Goal: Task Accomplishment & Management: Use online tool/utility

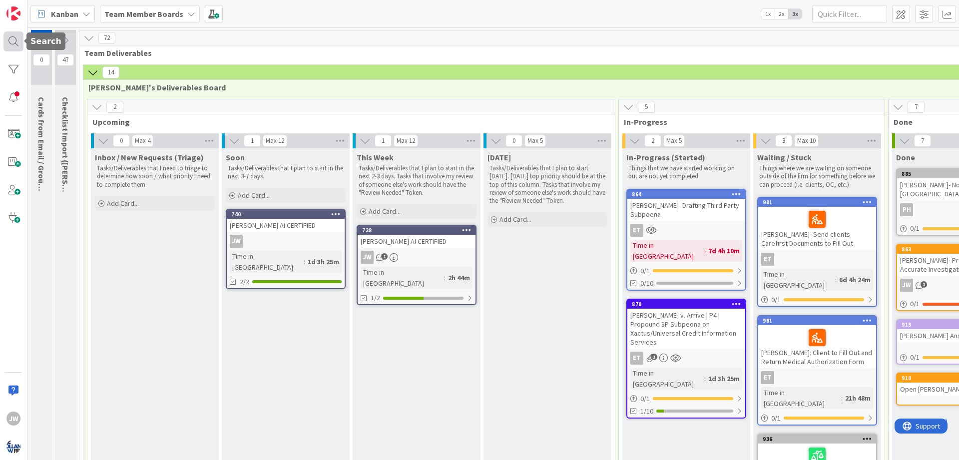
click at [19, 47] on div at bounding box center [13, 41] width 20 height 20
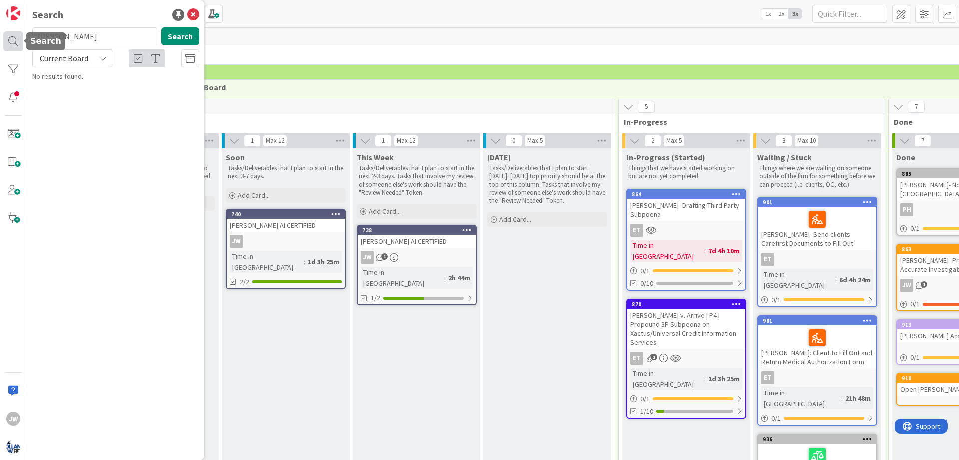
type input "[PERSON_NAME]"
click at [108, 56] on div "Current Board" at bounding box center [72, 58] width 80 height 18
click at [94, 98] on span "All Boards" at bounding box center [90, 99] width 104 height 15
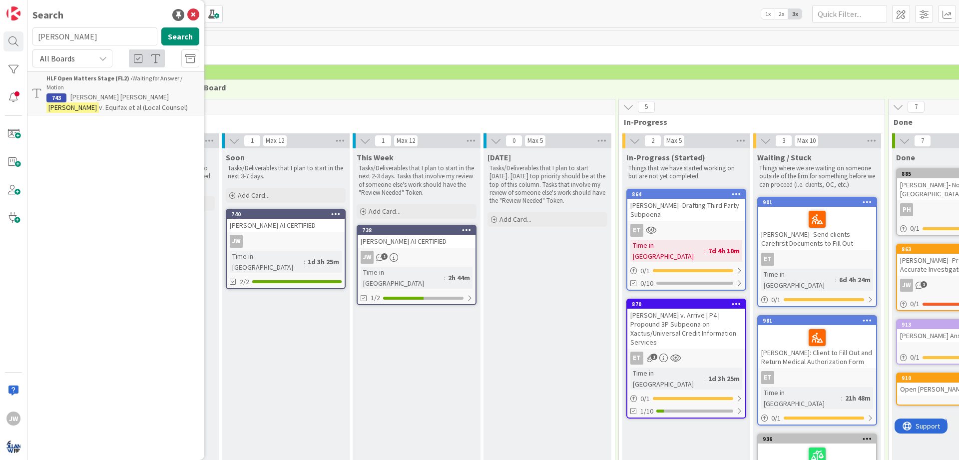
click at [141, 103] on span "v. Equifax et al (Local Counsel)" at bounding box center [143, 107] width 89 height 9
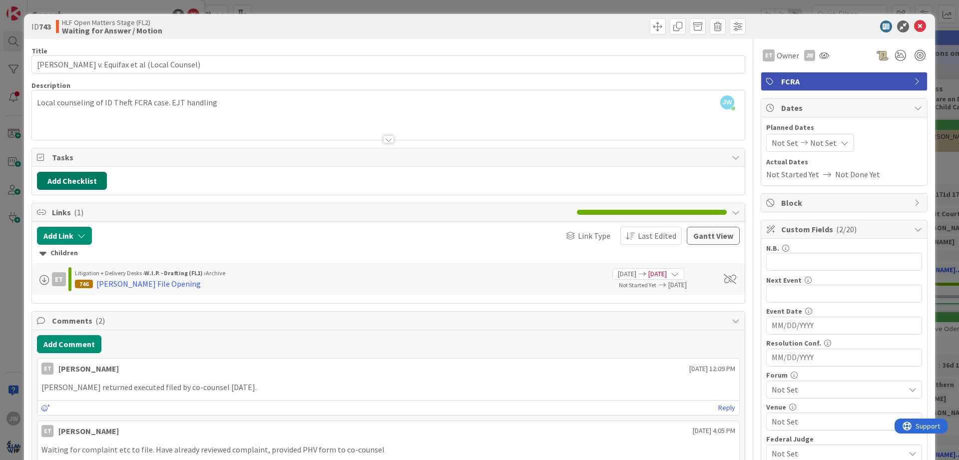
click at [89, 187] on button "Add Checklist" at bounding box center [72, 181] width 70 height 18
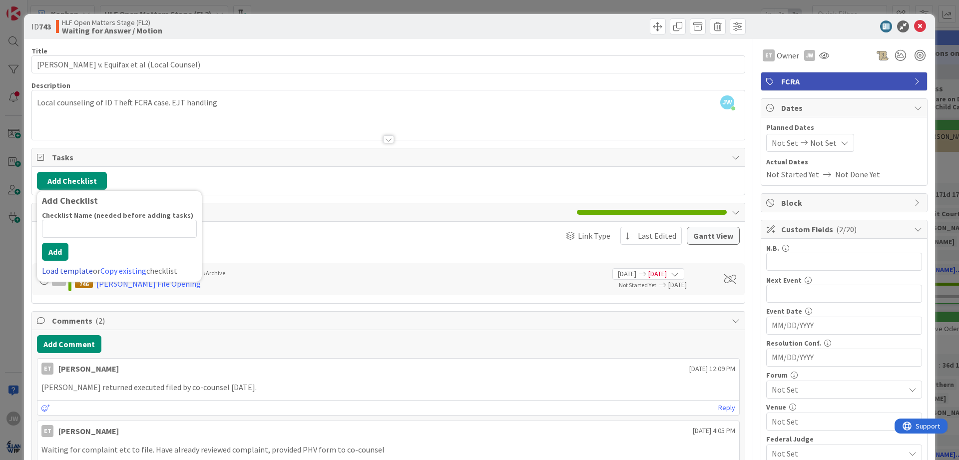
click at [79, 270] on link "Load template" at bounding box center [67, 271] width 51 height 10
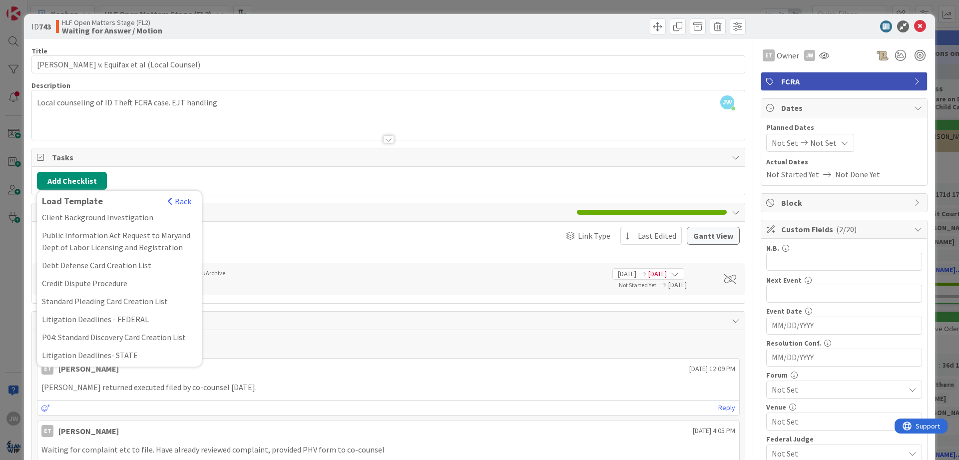
scroll to position [120, 0]
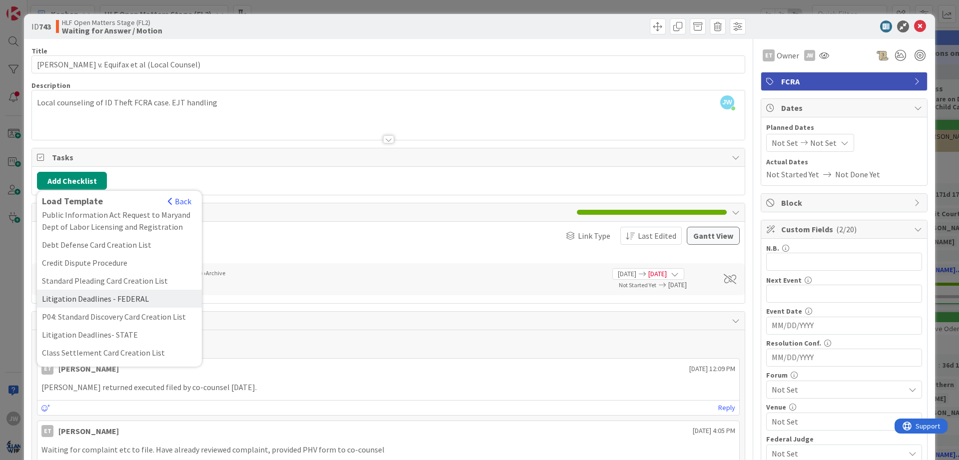
click at [119, 297] on div "Litigation Deadlines - FEDERAL" at bounding box center [119, 299] width 165 height 18
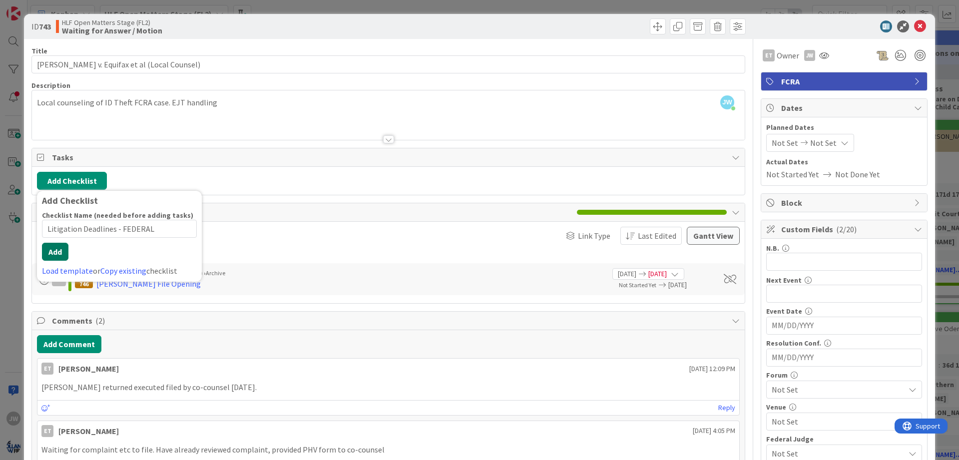
click at [49, 253] on button "Add" at bounding box center [55, 252] width 26 height 18
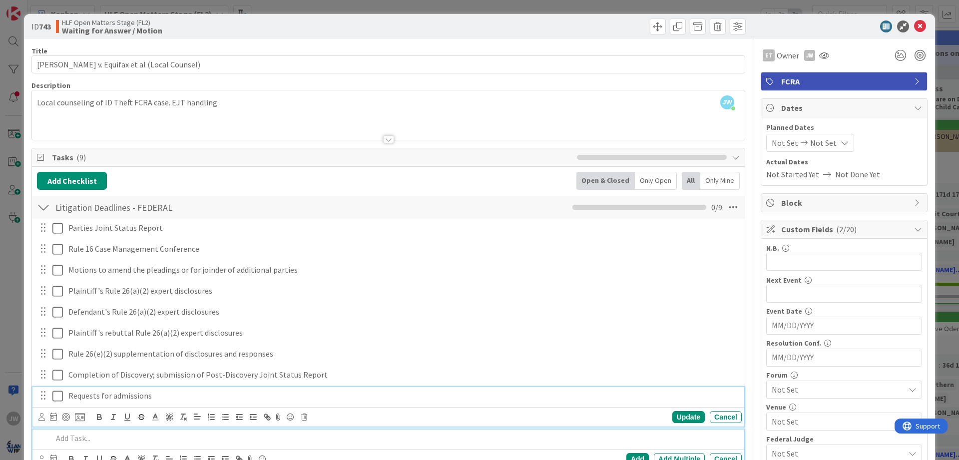
click at [110, 394] on p "Requests for admissions" at bounding box center [402, 395] width 669 height 11
click at [51, 417] on icon at bounding box center [53, 417] width 7 height 8
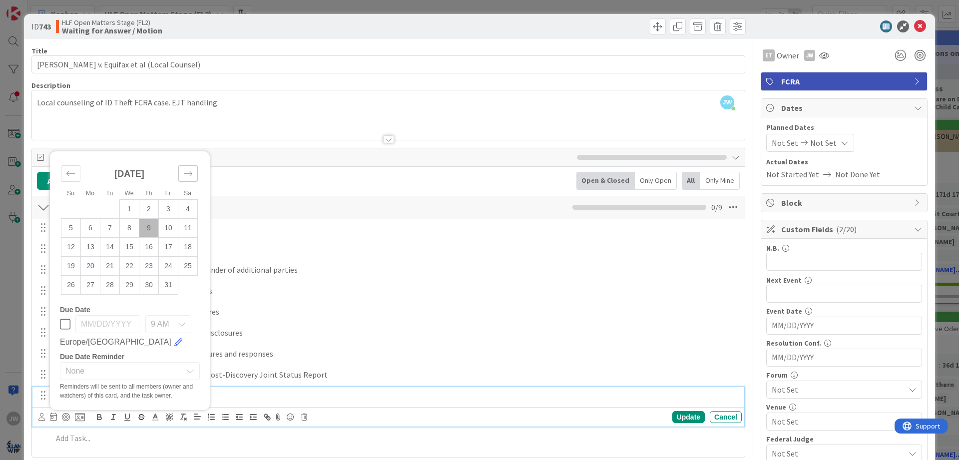
click at [188, 176] on icon "Move forward to switch to the next month." at bounding box center [187, 173] width 9 height 9
click at [188, 176] on small "Sa" at bounding box center [187, 174] width 7 height 7
click at [190, 159] on div "Move forward to switch to the next month." at bounding box center [187, 154] width 19 height 16
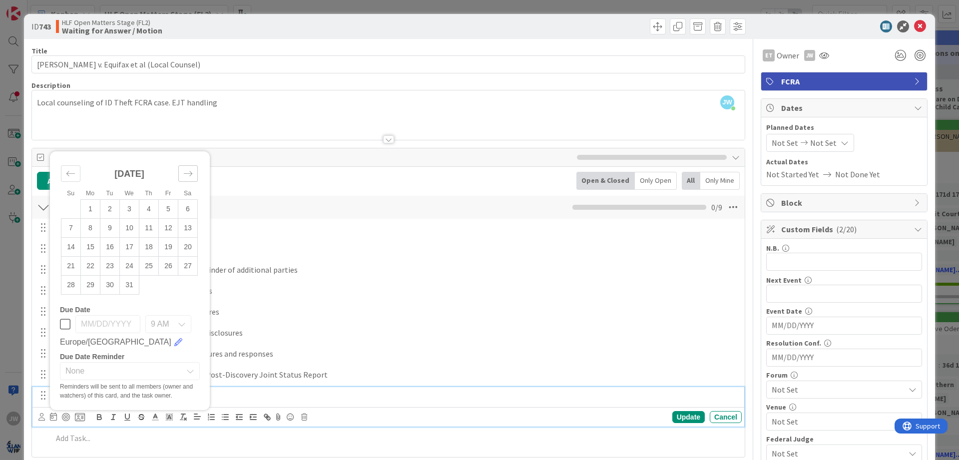
click at [190, 159] on div "[DATE]" at bounding box center [129, 177] width 137 height 43
click at [190, 169] on icon "Move forward to switch to the next month." at bounding box center [187, 173] width 9 height 9
click at [167, 287] on td "27" at bounding box center [168, 284] width 19 height 19
type input "[DATE]"
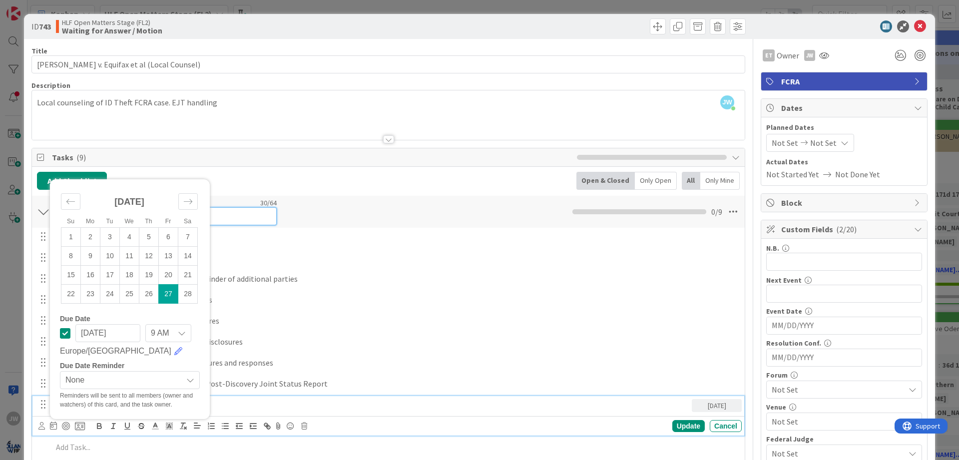
click at [263, 210] on input "Litigation Deadlines - FEDERAL" at bounding box center [164, 216] width 225 height 18
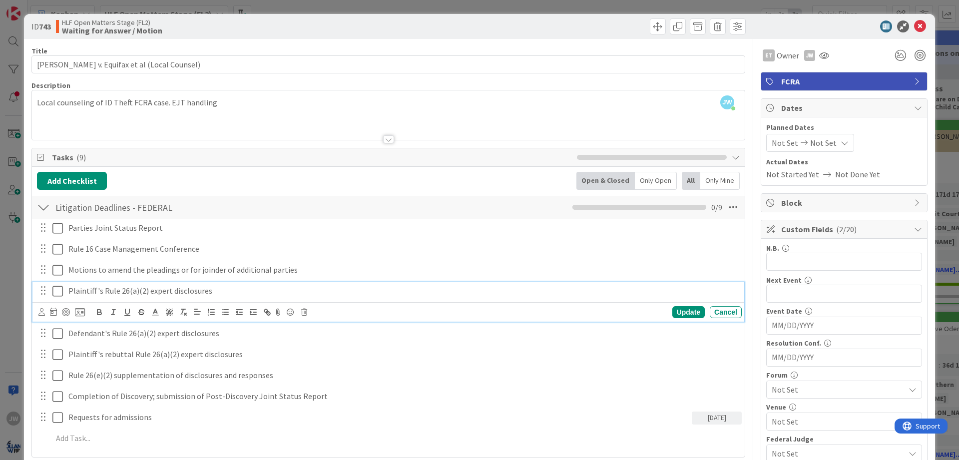
click at [292, 300] on div "Plaintiff's Rule 26(a)(2) expert disclosures" at bounding box center [402, 290] width 677 height 17
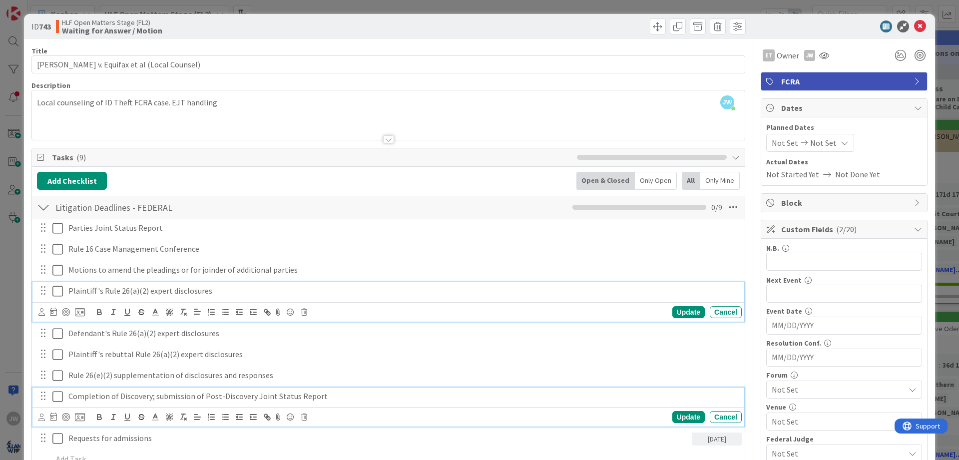
click at [105, 402] on p "Completion of Discovery; submission of Post-Discovery Joint Status Report" at bounding box center [402, 396] width 669 height 11
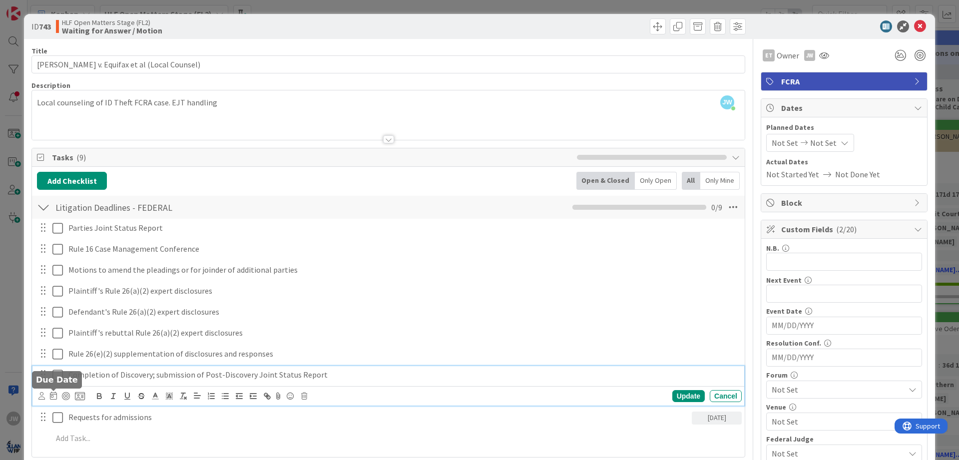
click at [55, 397] on icon at bounding box center [53, 396] width 7 height 8
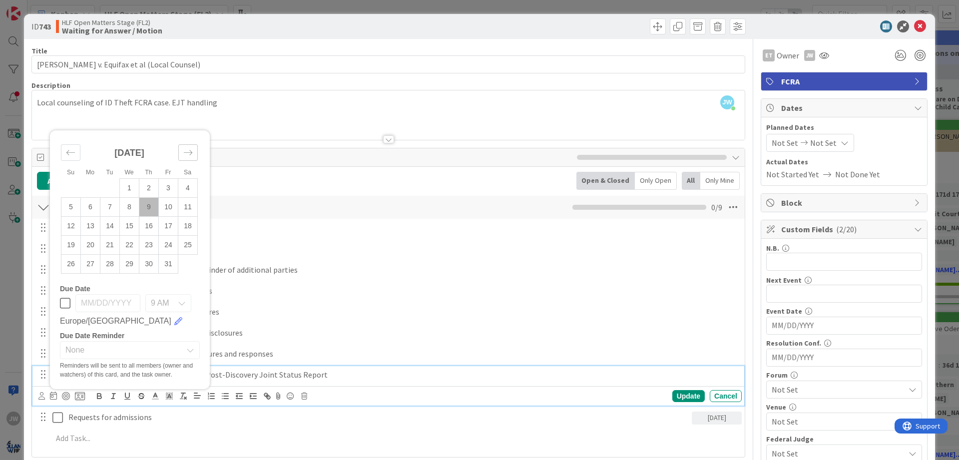
click at [184, 153] on icon "Move forward to switch to the next month." at bounding box center [187, 152] width 9 height 9
click at [187, 134] on icon "Move forward to switch to the next month." at bounding box center [187, 133] width 9 height 9
click at [188, 146] on div "Move forward to switch to the next month." at bounding box center [187, 152] width 19 height 16
click at [188, 151] on icon "Move forward to switch to the next month." at bounding box center [187, 152] width 9 height 9
click at [165, 244] on td "20" at bounding box center [168, 244] width 19 height 19
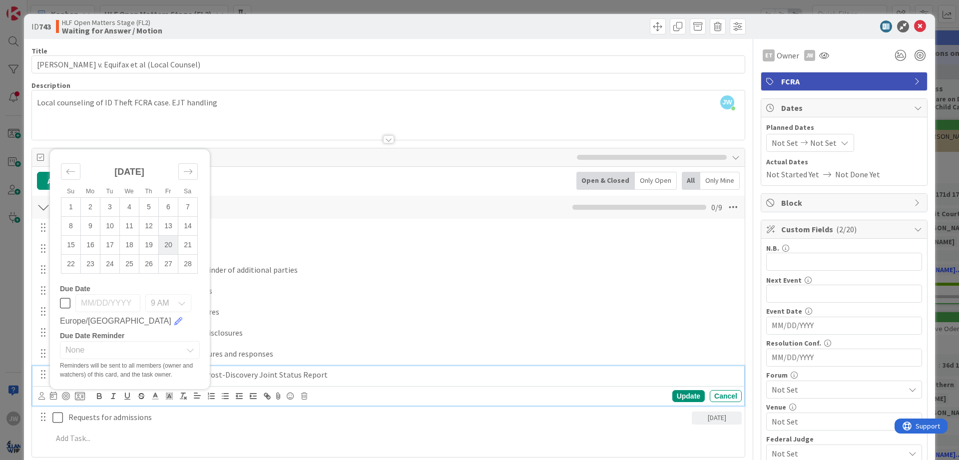
type input "[DATE]"
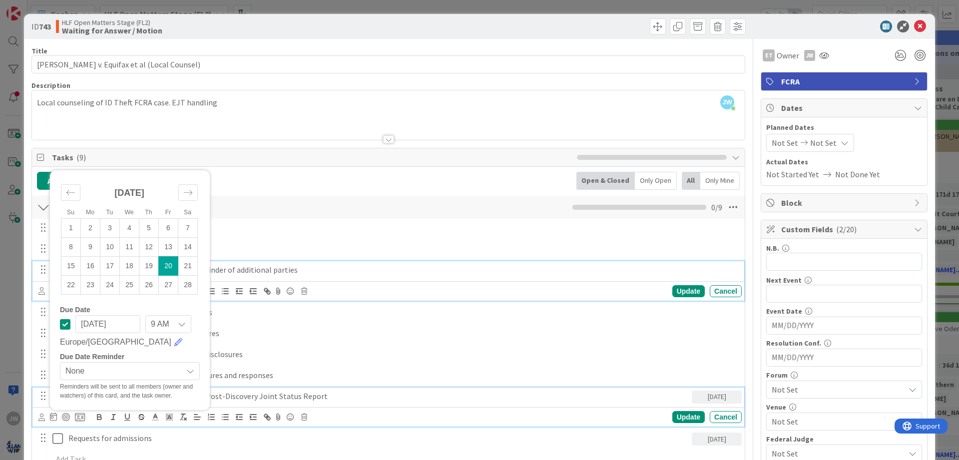
click at [343, 272] on p "Motions to amend the pleadings or for joinder of additional parties" at bounding box center [402, 269] width 669 height 11
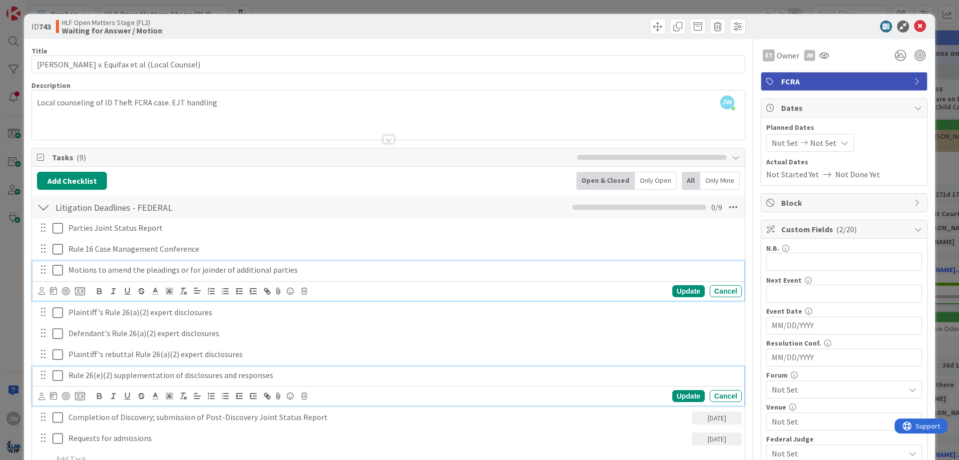
click at [124, 379] on p "Rule 26(e)(2) supplementation of disclosures and responses" at bounding box center [402, 375] width 669 height 11
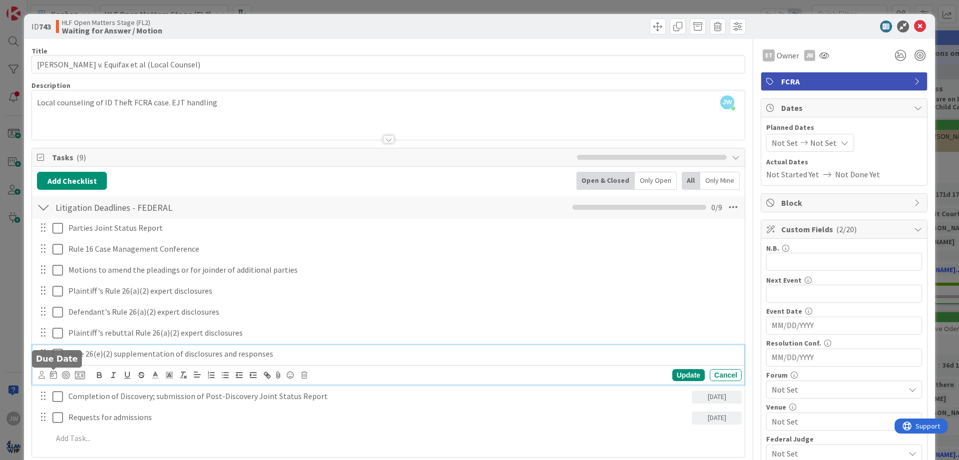
click at [56, 374] on icon at bounding box center [53, 375] width 7 height 8
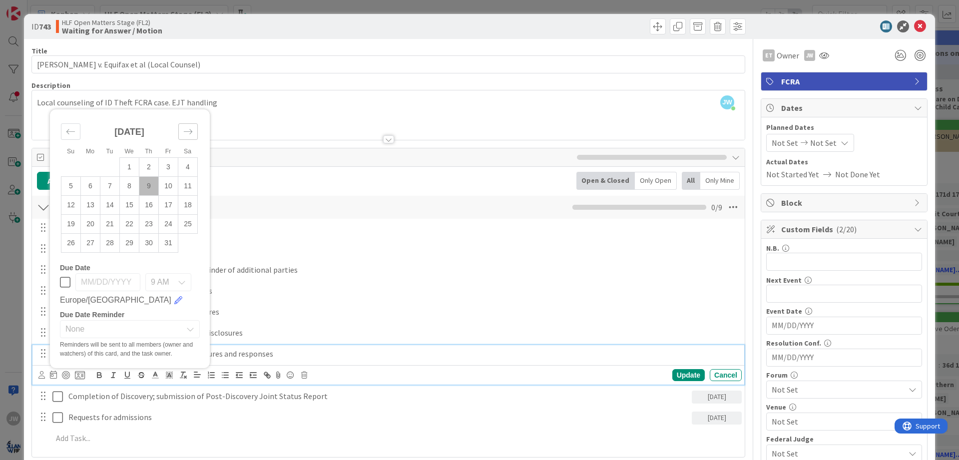
click at [190, 132] on icon "Move forward to switch to the next month." at bounding box center [187, 131] width 9 height 9
click at [193, 117] on div "Move forward to switch to the next month." at bounding box center [187, 112] width 19 height 16
click at [193, 128] on div "Move forward to switch to the next month." at bounding box center [187, 131] width 19 height 16
click at [110, 247] on td "27" at bounding box center [109, 242] width 19 height 19
type input "[DATE]"
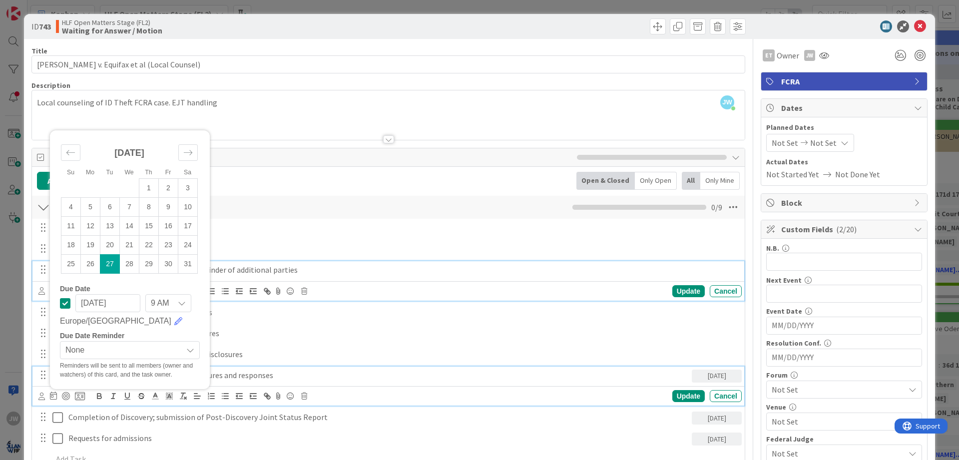
click at [345, 276] on div "Motions to amend the pleadings or for joinder of additional parties" at bounding box center [402, 269] width 677 height 17
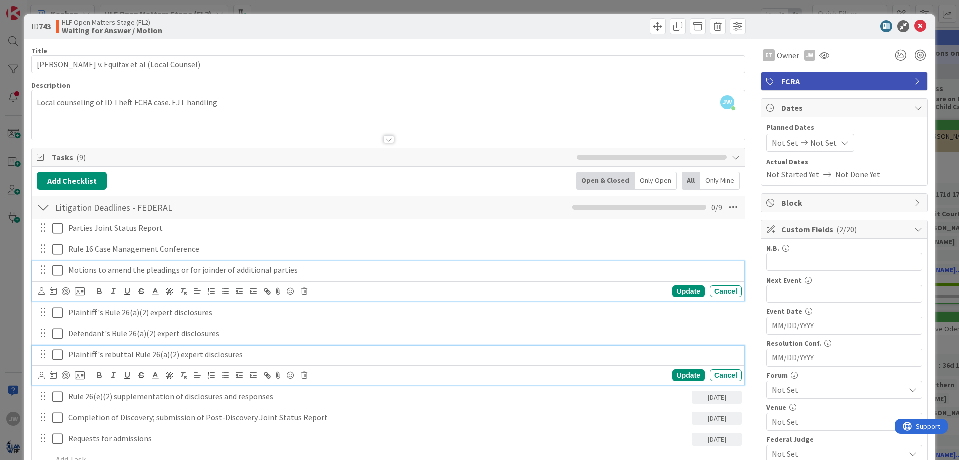
click at [100, 354] on p "Plaintiff's rebuttal Rule 26(a)(2) expert disclosures" at bounding box center [402, 354] width 669 height 11
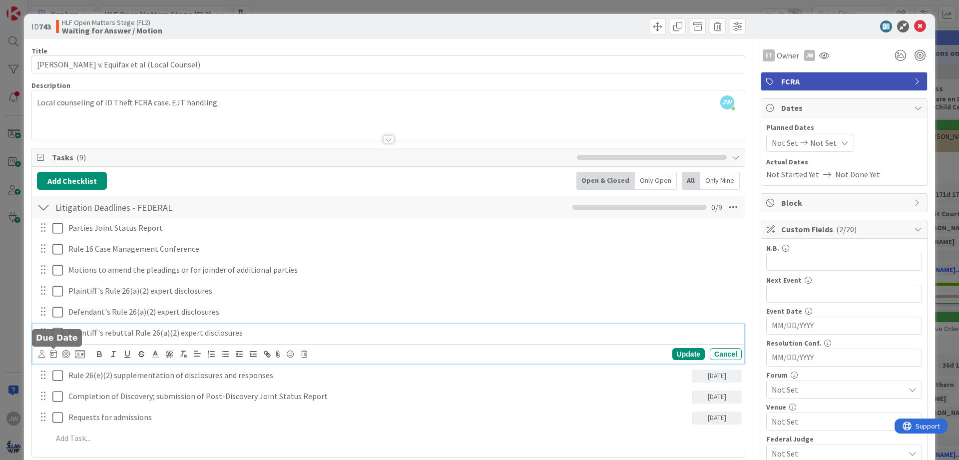
click at [52, 354] on icon at bounding box center [53, 354] width 7 height 8
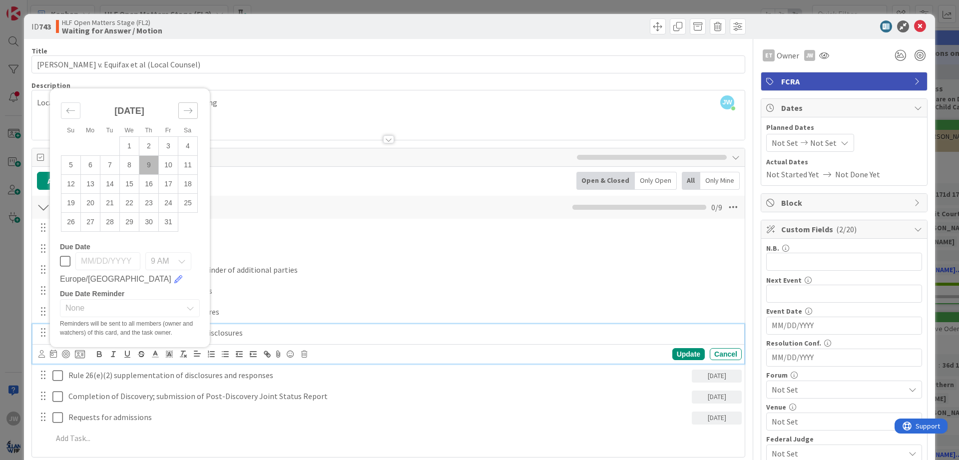
click at [189, 112] on icon "Move forward to switch to the next month." at bounding box center [187, 110] width 9 height 9
click at [188, 93] on icon "Move forward to switch to the next month." at bounding box center [187, 91] width 9 height 9
click at [188, 107] on icon "Move forward to switch to the next month." at bounding box center [187, 110] width 9 height 9
click at [113, 204] on td "20" at bounding box center [109, 202] width 19 height 19
type input "[DATE]"
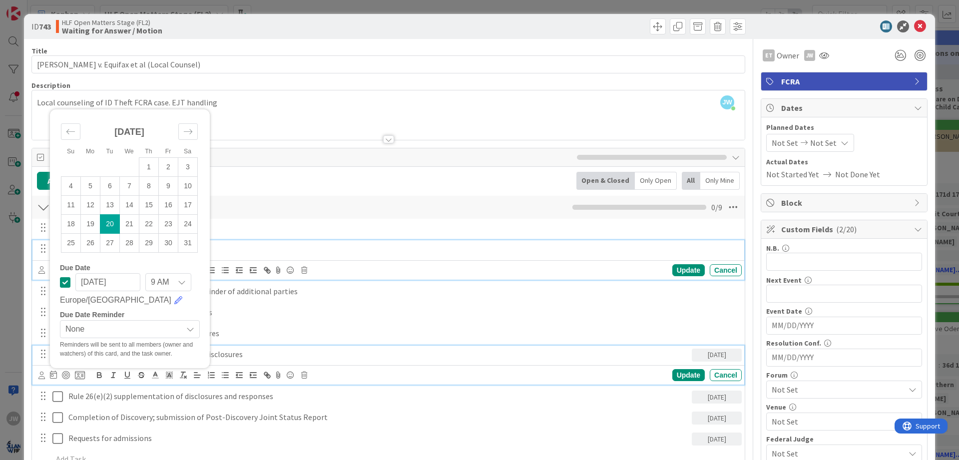
click at [333, 257] on div "Rule 16 Case Management Conference" at bounding box center [402, 248] width 677 height 17
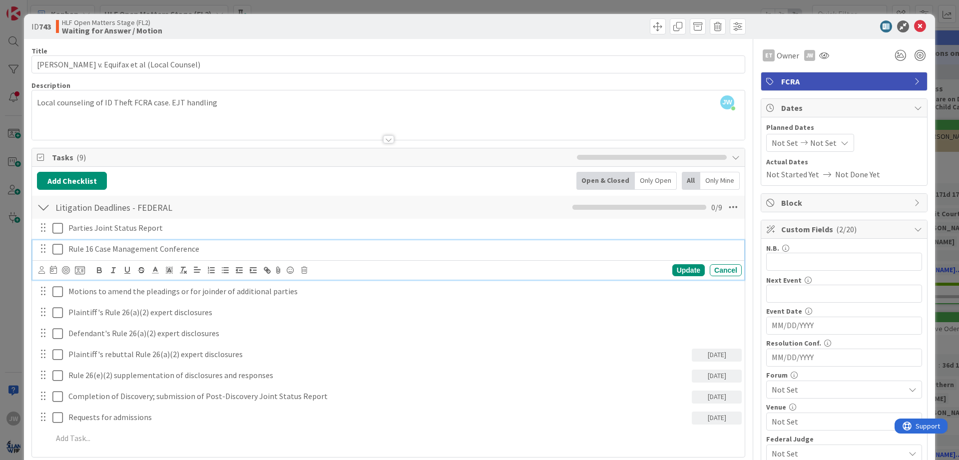
scroll to position [60, 0]
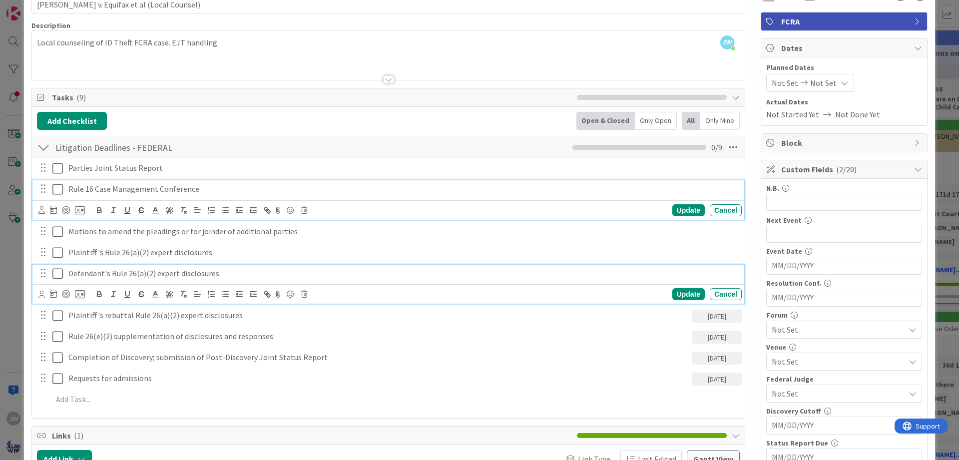
click at [128, 277] on p "Defendant's Rule 26(a)(2) expert disclosures" at bounding box center [402, 273] width 669 height 11
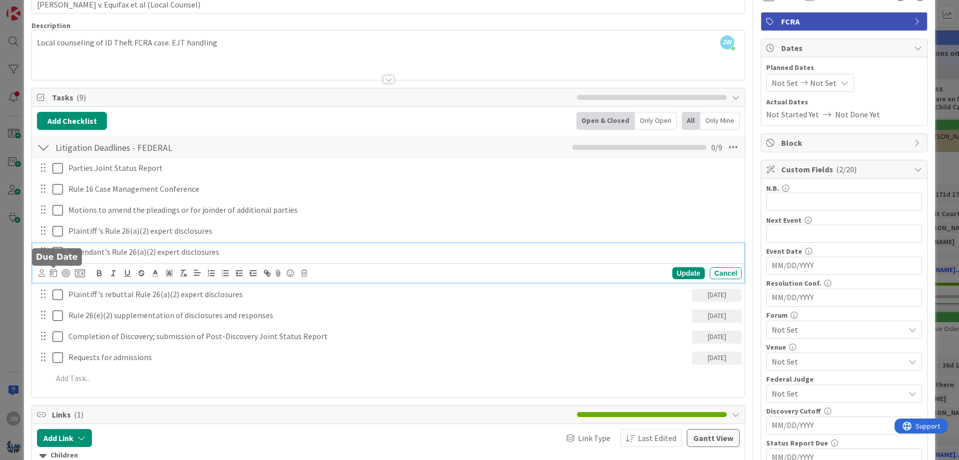
click at [55, 272] on icon at bounding box center [53, 273] width 7 height 8
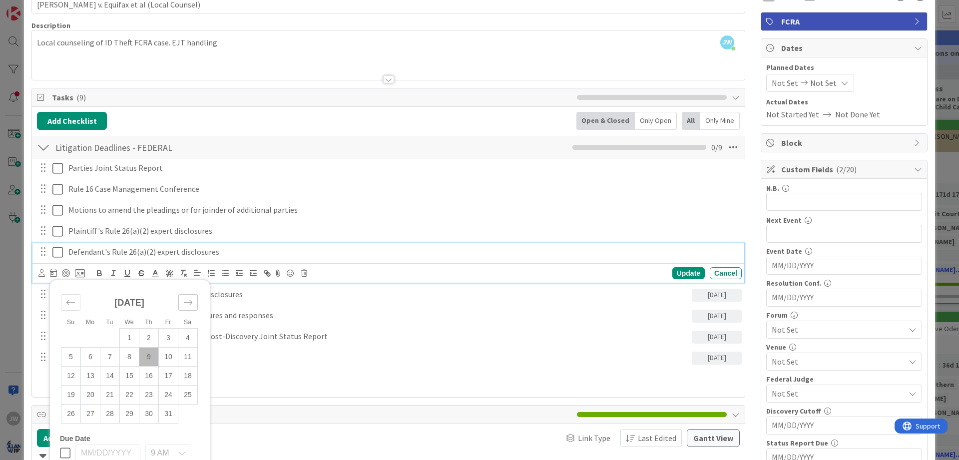
click at [189, 300] on icon "Move forward to switch to the next month." at bounding box center [187, 302] width 9 height 9
click at [189, 299] on icon "Move forward to switch to the next month." at bounding box center [187, 302] width 9 height 9
click at [115, 354] on td "6" at bounding box center [109, 356] width 19 height 19
type input "[DATE]"
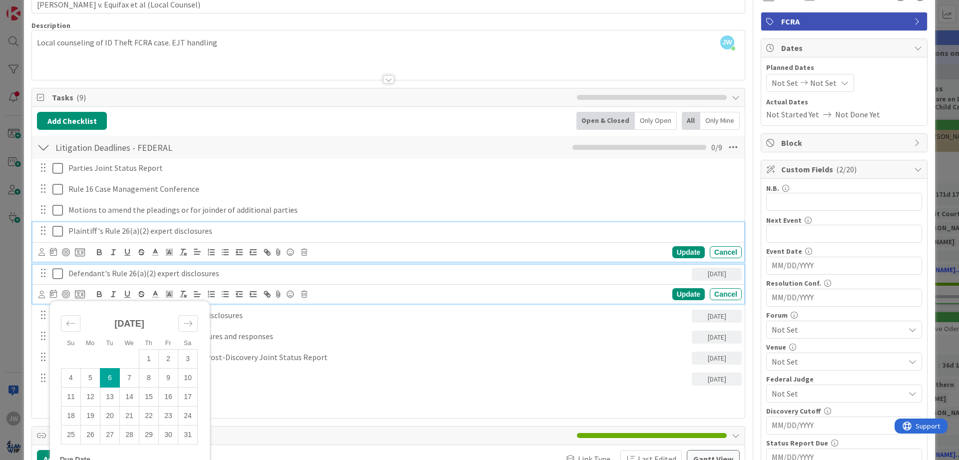
click at [265, 231] on p "Plaintiff's Rule 26(a)(2) expert disclosures" at bounding box center [402, 230] width 669 height 11
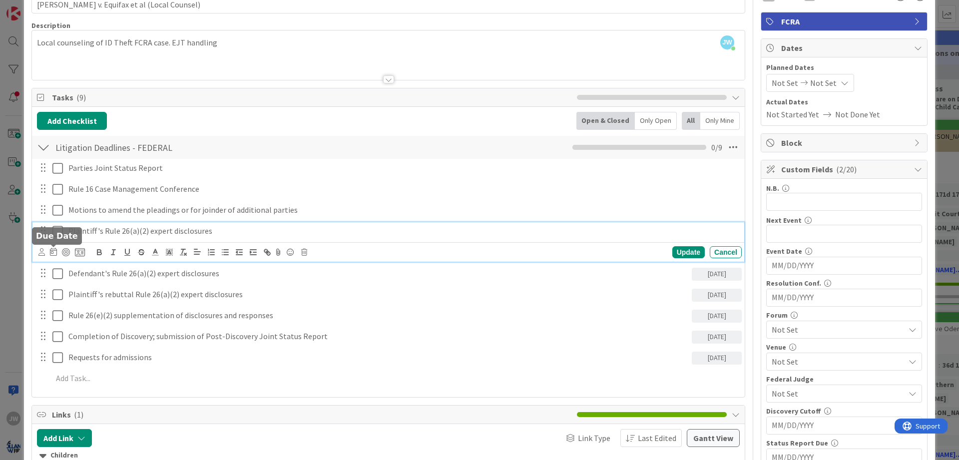
click at [53, 251] on icon at bounding box center [53, 252] width 7 height 8
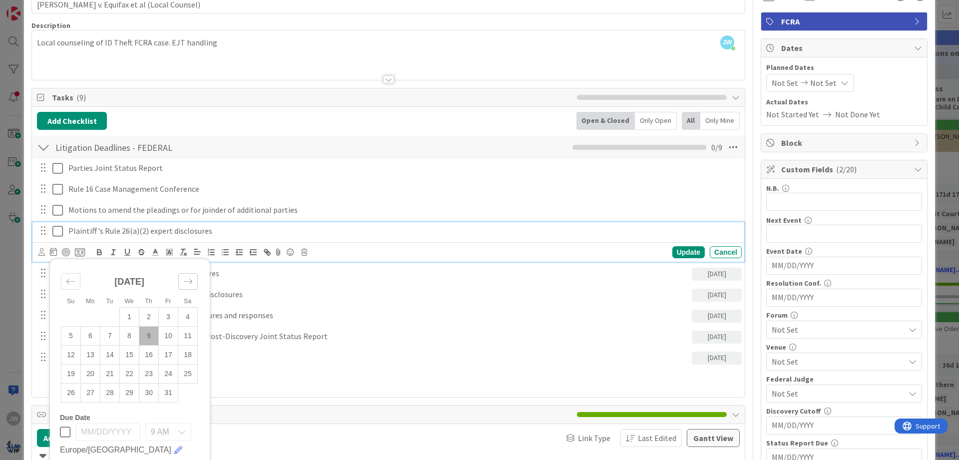
click at [187, 281] on icon "Move forward to switch to the next month." at bounding box center [187, 281] width 9 height 9
click at [98, 335] on td "8" at bounding box center [90, 335] width 19 height 19
type input "[DATE]"
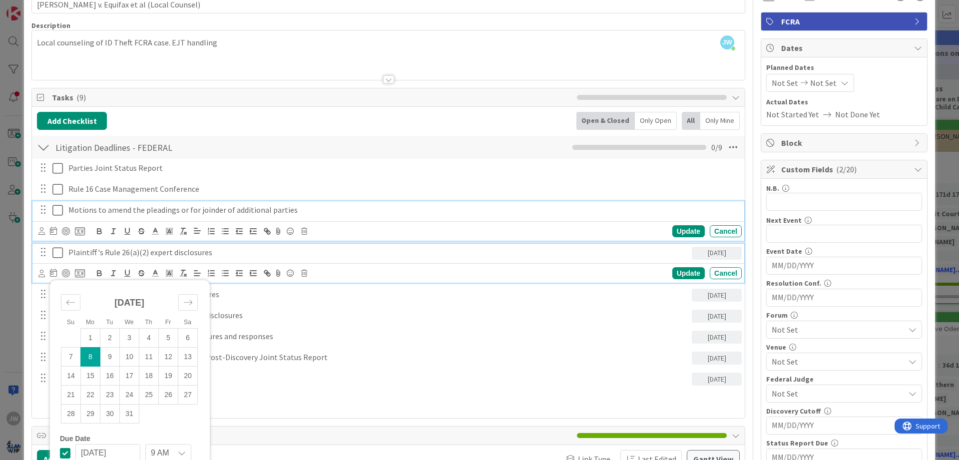
click at [306, 214] on p "Motions to amend the pleadings or for joinder of additional parties" at bounding box center [402, 209] width 669 height 11
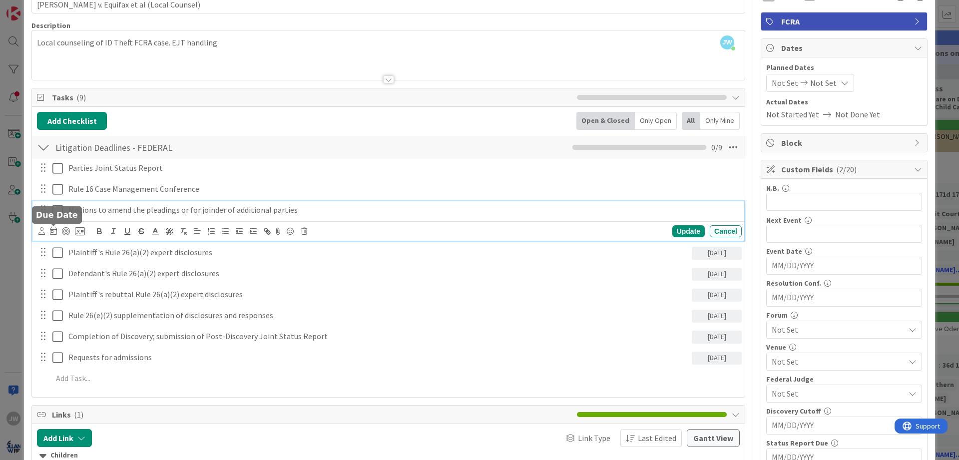
click at [56, 231] on icon at bounding box center [53, 231] width 7 height 8
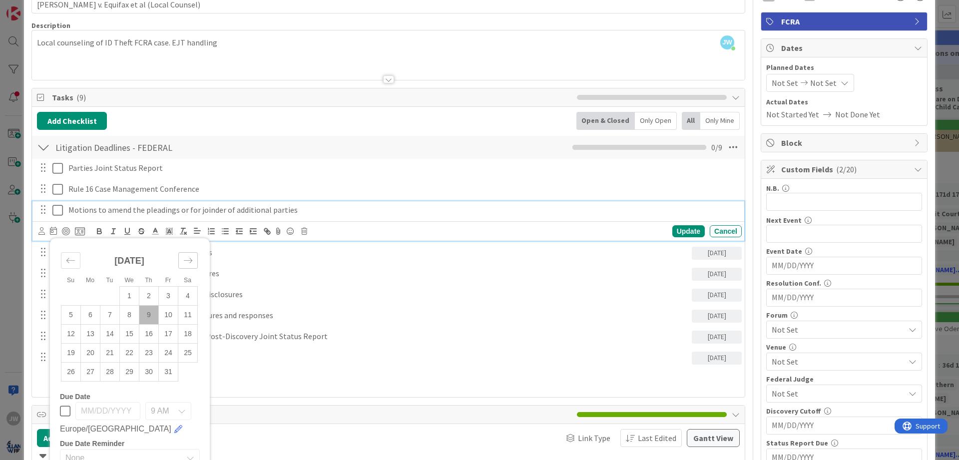
click at [182, 264] on div "Move forward to switch to the next month." at bounding box center [187, 260] width 19 height 16
click at [96, 372] on td "24" at bounding box center [90, 371] width 19 height 19
type input "[DATE]"
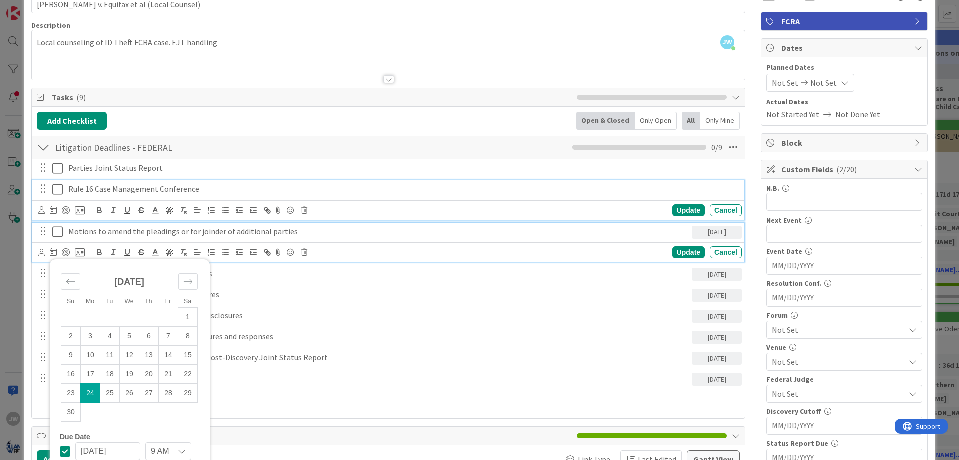
click at [219, 187] on p "Rule 16 Case Management Conference" at bounding box center [402, 188] width 669 height 11
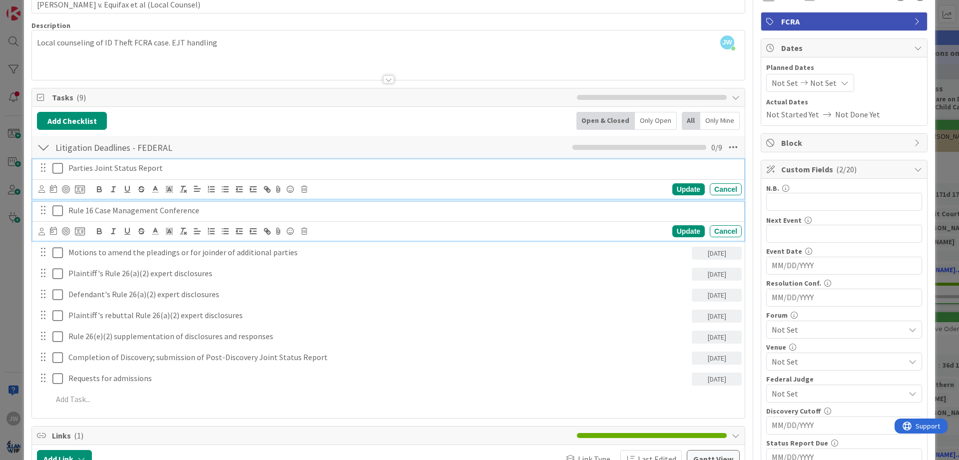
click at [203, 168] on p "Parties Joint Status Report" at bounding box center [402, 167] width 669 height 11
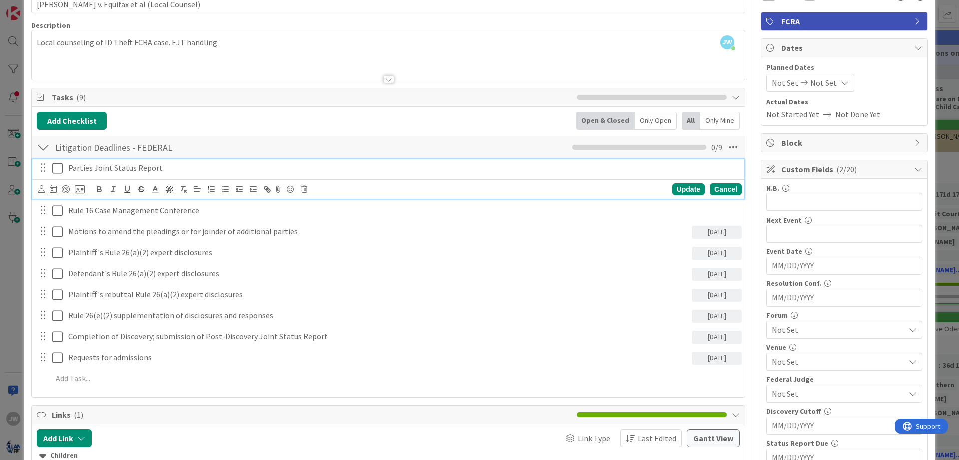
click at [718, 186] on div "Cancel" at bounding box center [726, 189] width 32 height 12
click at [195, 173] on p "Parties Joint Status Report" at bounding box center [402, 167] width 669 height 11
click at [308, 188] on div "Update Cancel" at bounding box center [389, 189] width 703 height 14
click at [304, 190] on icon at bounding box center [304, 189] width 6 height 7
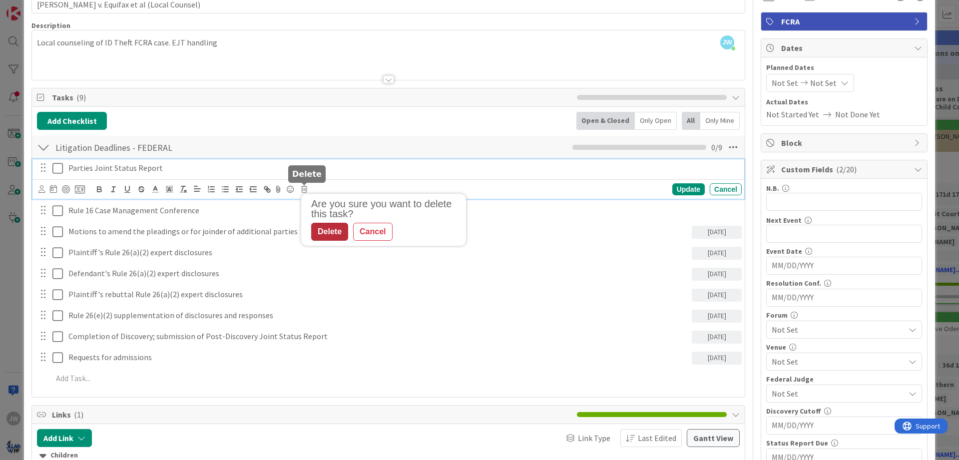
click at [333, 233] on div "Delete" at bounding box center [329, 232] width 37 height 18
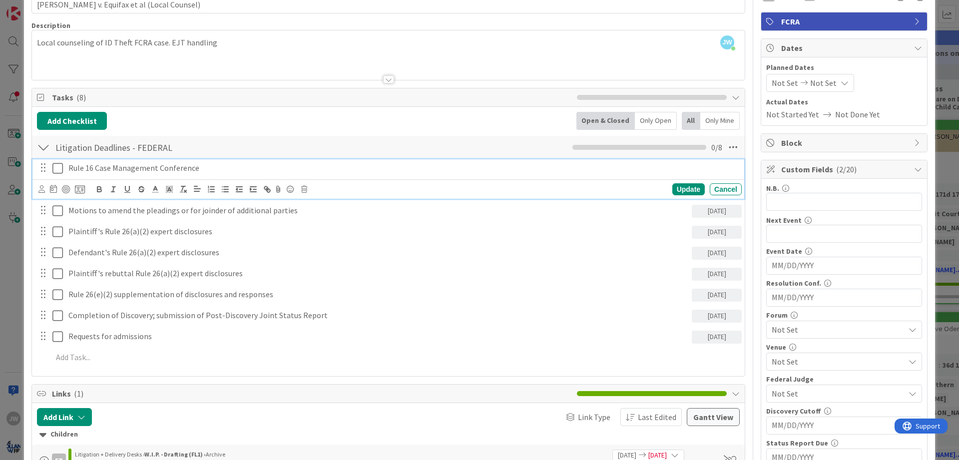
click at [251, 172] on p "Rule 16 Case Management Conference" at bounding box center [402, 167] width 669 height 11
click at [307, 189] on icon at bounding box center [304, 189] width 6 height 7
click at [326, 235] on div "Delete" at bounding box center [329, 232] width 37 height 18
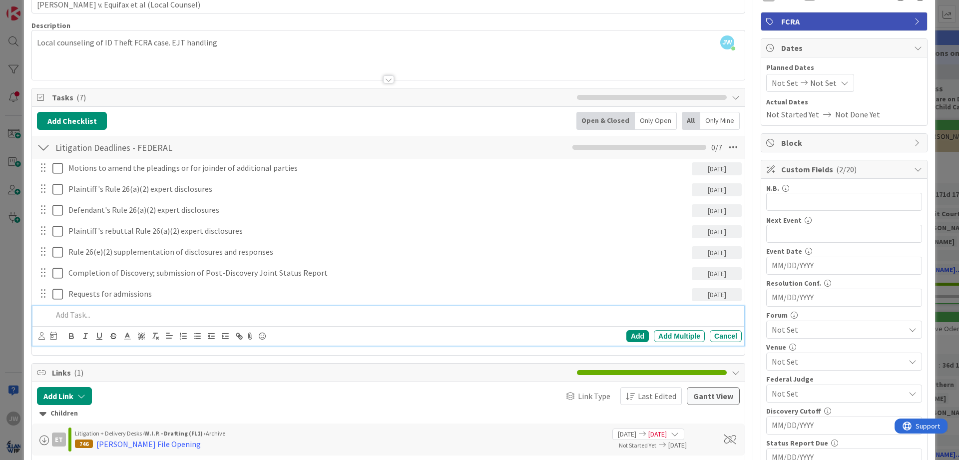
click at [136, 310] on p at bounding box center [394, 314] width 685 height 11
click at [53, 338] on icon at bounding box center [53, 336] width 7 height 8
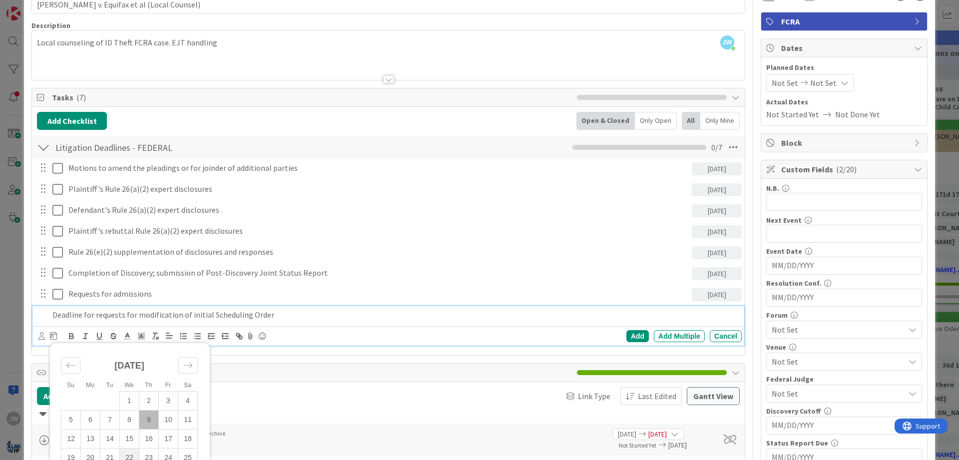
click at [130, 457] on td "22" at bounding box center [129, 457] width 19 height 19
click at [643, 337] on div "Add" at bounding box center [638, 336] width 22 height 12
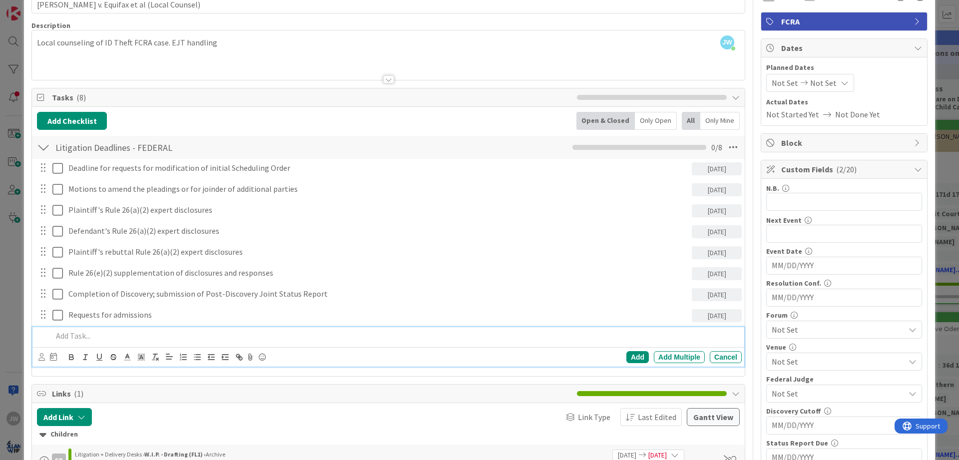
click at [104, 337] on p at bounding box center [394, 335] width 685 height 11
click at [52, 359] on icon at bounding box center [53, 357] width 7 height 8
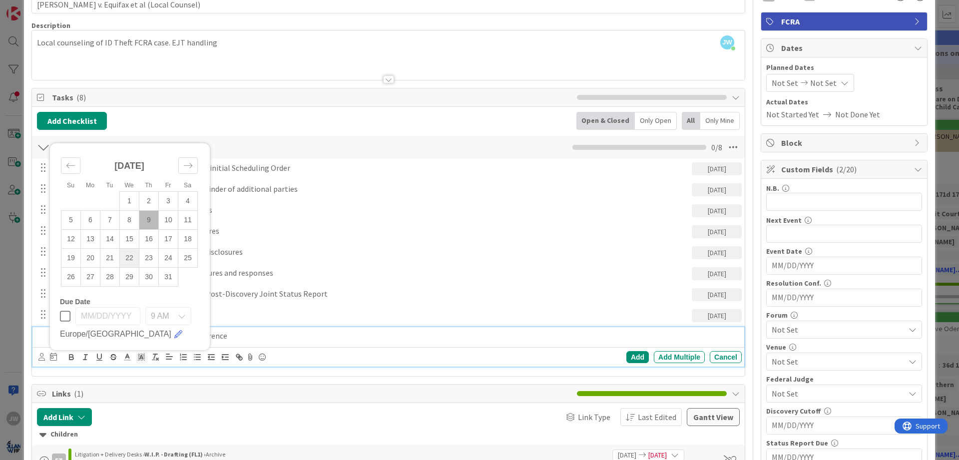
click at [133, 258] on td "22" at bounding box center [129, 257] width 19 height 19
click at [626, 360] on div "Add Add Multiple Cancel" at bounding box center [598, 357] width 287 height 12
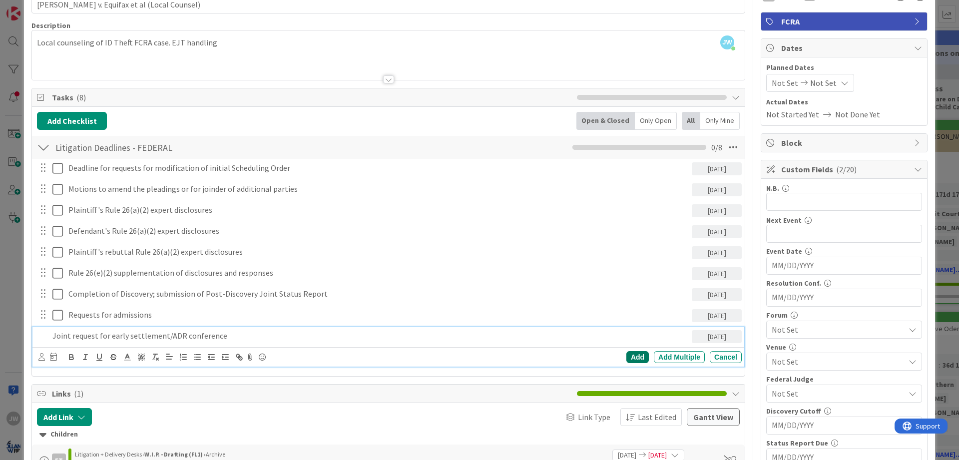
click at [633, 356] on div "Add" at bounding box center [638, 357] width 22 height 12
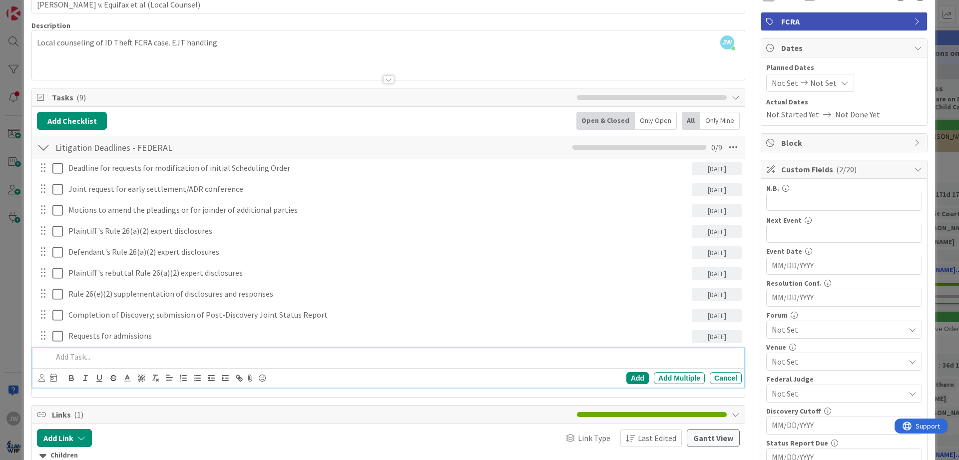
click at [92, 357] on p at bounding box center [394, 356] width 685 height 11
click at [52, 380] on icon at bounding box center [53, 378] width 7 height 8
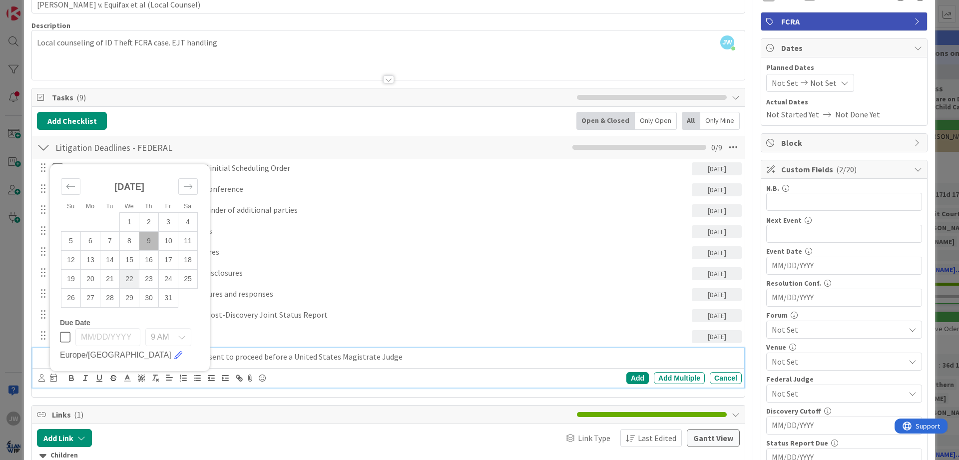
click at [130, 284] on td "22" at bounding box center [129, 278] width 19 height 19
click at [636, 378] on div "Add" at bounding box center [638, 378] width 22 height 12
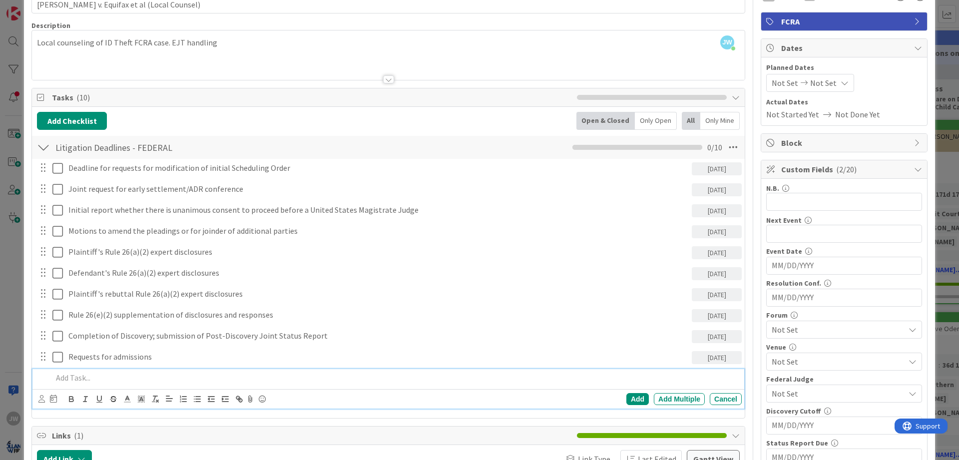
click at [93, 379] on p at bounding box center [394, 377] width 685 height 11
click at [57, 396] on div "Su Mo Tu We Th Fr Sa [DATE] 1 2 3 4 5 6 7 8 9 10 11 12 13 14 15 16 17 18 19 20 …" at bounding box center [389, 399] width 703 height 14
click at [55, 396] on icon at bounding box center [53, 399] width 7 height 8
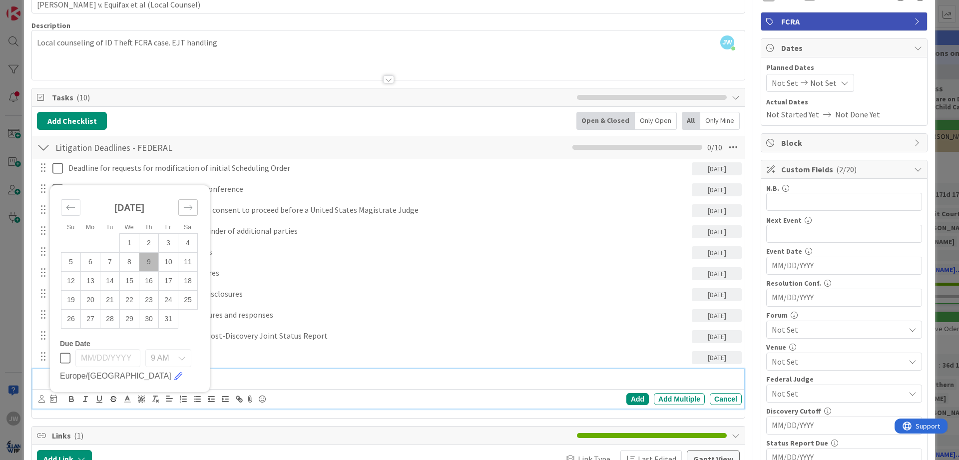
click at [184, 208] on icon "Move forward to switch to the next month." at bounding box center [187, 207] width 9 height 9
click at [184, 208] on small "Sa" at bounding box center [187, 208] width 7 height 7
click at [186, 200] on div "[DATE]" at bounding box center [129, 192] width 137 height 43
click at [186, 193] on div "Move forward to switch to the next month." at bounding box center [187, 188] width 19 height 16
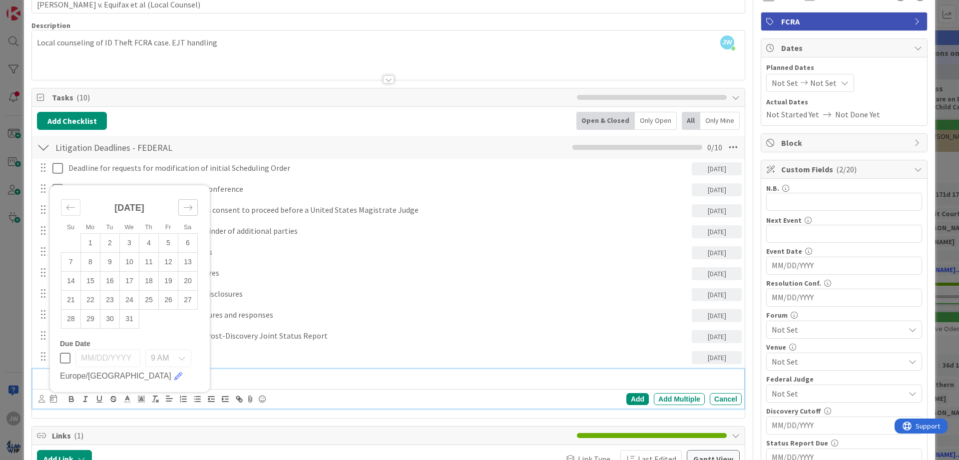
click at [186, 193] on div "[DATE]" at bounding box center [129, 211] width 137 height 43
click at [188, 197] on div "[DATE]" at bounding box center [129, 211] width 137 height 43
click at [189, 204] on icon "Move forward to switch to the next month." at bounding box center [187, 207] width 9 height 9
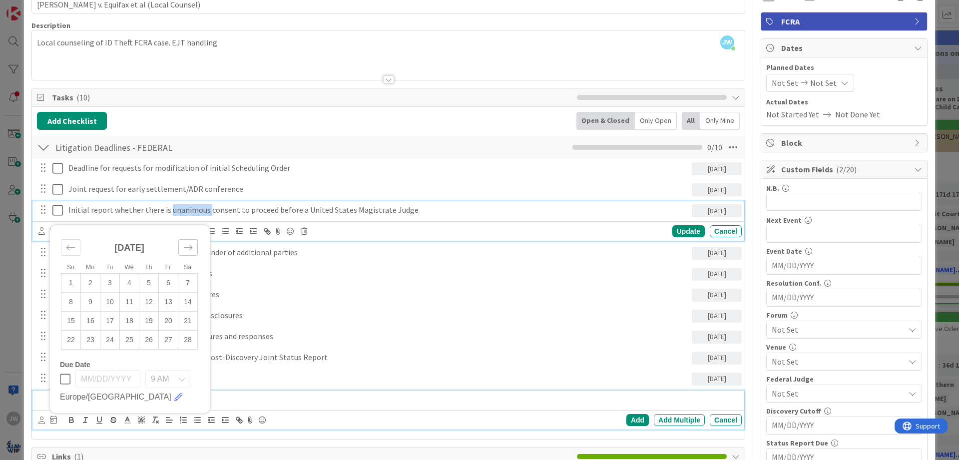
click at [189, 204] on div "Initial report whether there is unanimous consent to proceed before a United St…" at bounding box center [378, 209] width 628 height 17
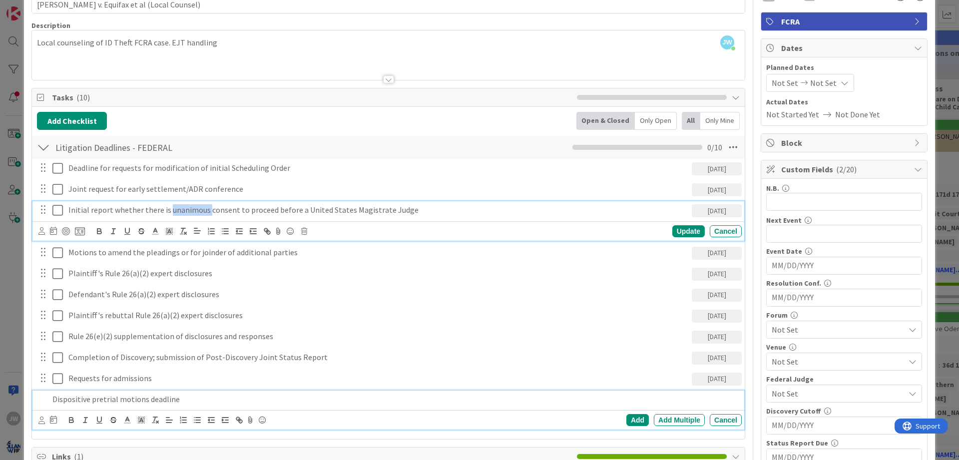
click at [146, 404] on p "Dispositive pretrial motions deadline" at bounding box center [394, 399] width 685 height 11
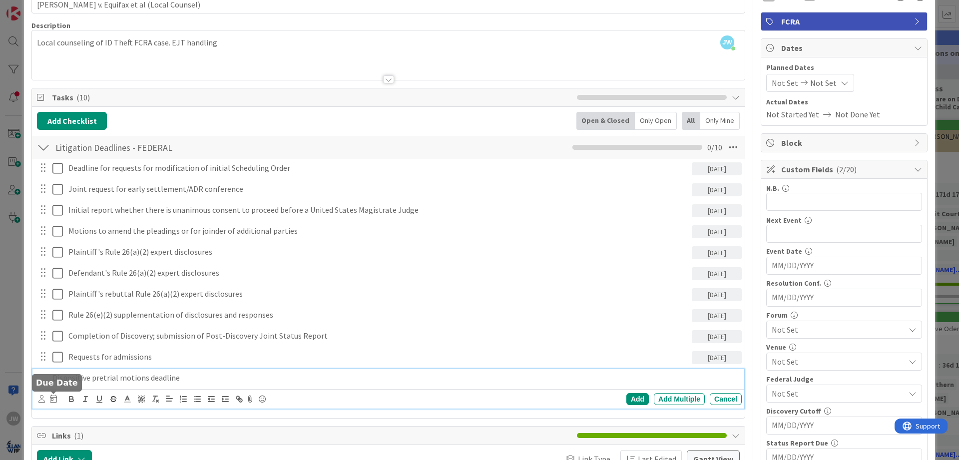
click at [51, 395] on icon at bounding box center [53, 399] width 7 height 8
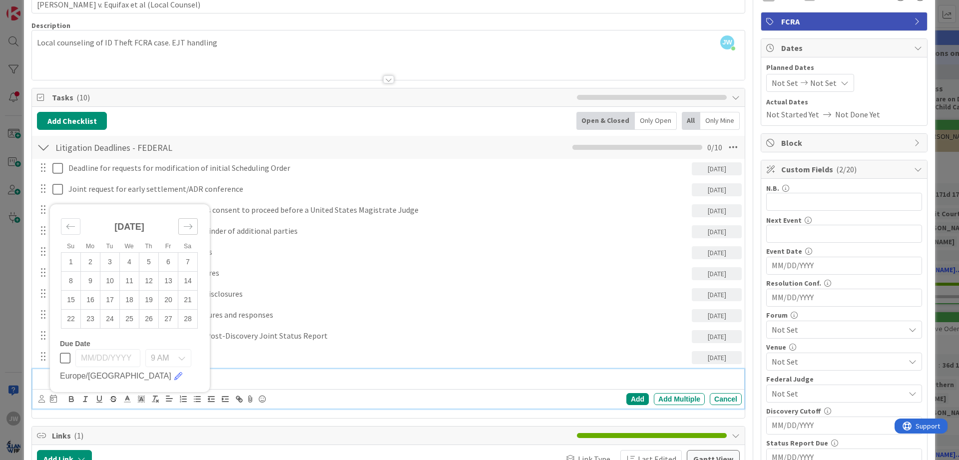
click at [187, 229] on icon "Move forward to switch to the next month." at bounding box center [187, 226] width 9 height 9
click at [94, 300] on td "23" at bounding box center [90, 299] width 19 height 19
click at [639, 400] on div "Add" at bounding box center [638, 399] width 22 height 12
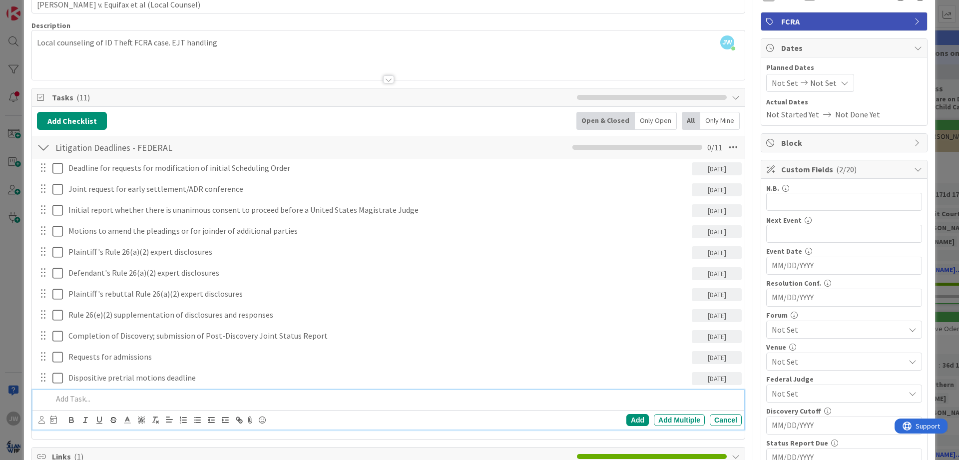
click at [146, 396] on p at bounding box center [394, 398] width 685 height 11
click at [58, 420] on div "Su Mo Tu We Th Fr Sa [DATE] 1 2 3 4 5 6 7 8 9 10 11 12 13 14 15 16 17 18 19 20 …" at bounding box center [389, 420] width 703 height 14
click at [56, 420] on icon at bounding box center [53, 420] width 7 height 8
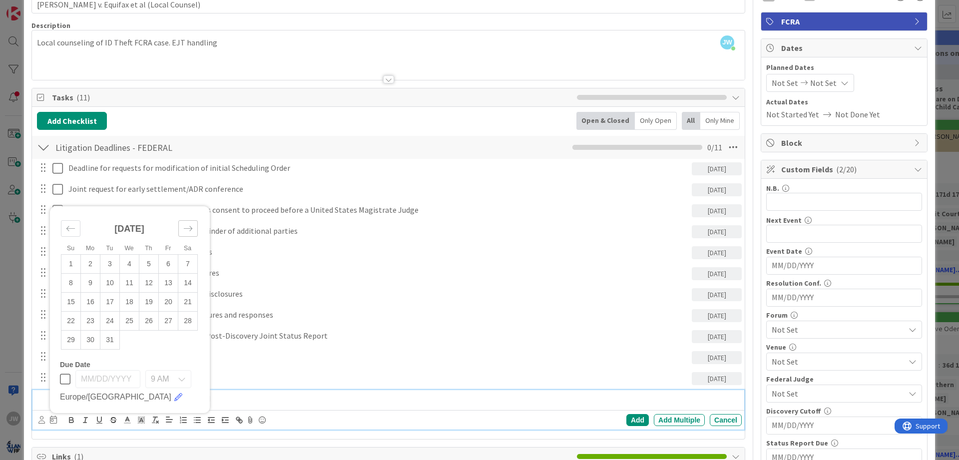
click at [189, 231] on icon "Move forward to switch to the next month." at bounding box center [187, 228] width 9 height 9
click at [77, 212] on div "Move backward to switch to the previous month." at bounding box center [70, 209] width 19 height 16
click at [77, 212] on div "[DATE]" at bounding box center [129, 232] width 137 height 43
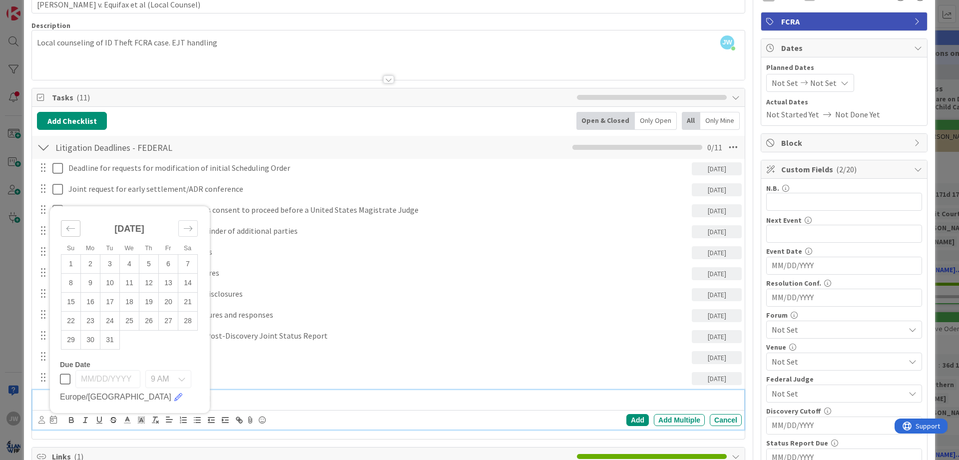
click at [74, 224] on icon "Move backward to switch to the previous month." at bounding box center [70, 228] width 9 height 9
click at [73, 248] on icon "Move backward to switch to the previous month." at bounding box center [70, 247] width 8 height 5
click at [68, 233] on div "Move backward to switch to the previous month." at bounding box center [70, 228] width 19 height 16
click at [69, 210] on icon "Move backward to switch to the previous month." at bounding box center [70, 209] width 8 height 5
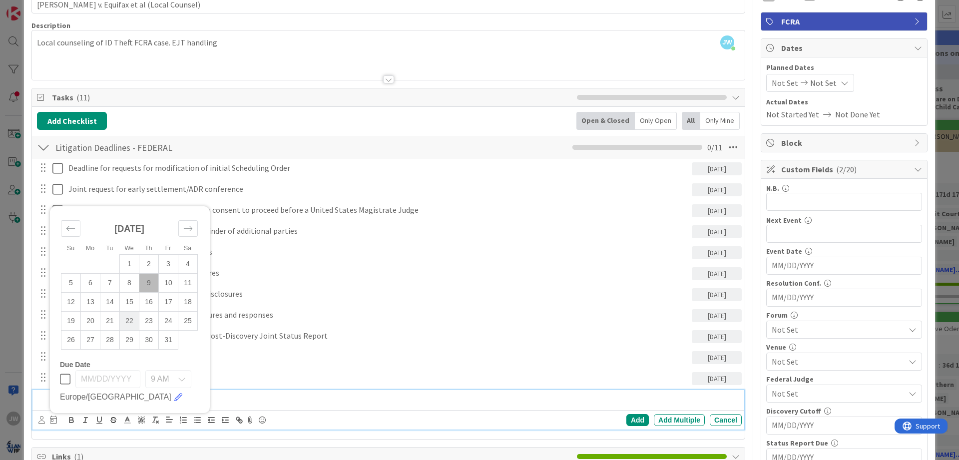
click at [123, 320] on td "22" at bounding box center [129, 320] width 19 height 19
type input "[DATE]"
click at [629, 420] on div "Add" at bounding box center [638, 420] width 22 height 12
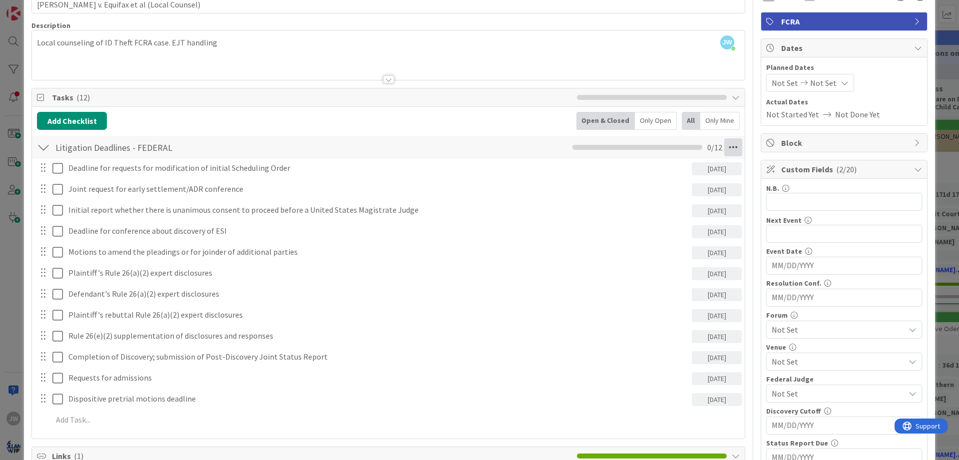
click at [736, 143] on icon at bounding box center [733, 147] width 18 height 18
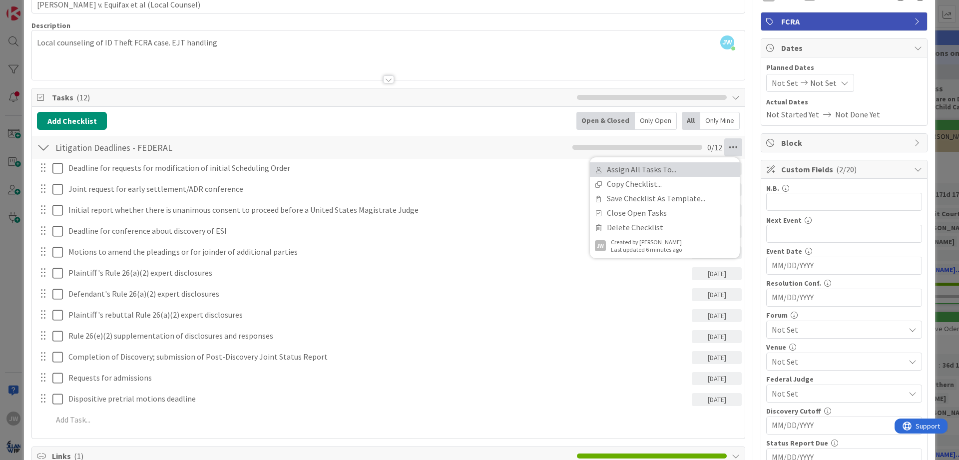
click at [689, 165] on link "Assign All Tasks To..." at bounding box center [665, 169] width 150 height 14
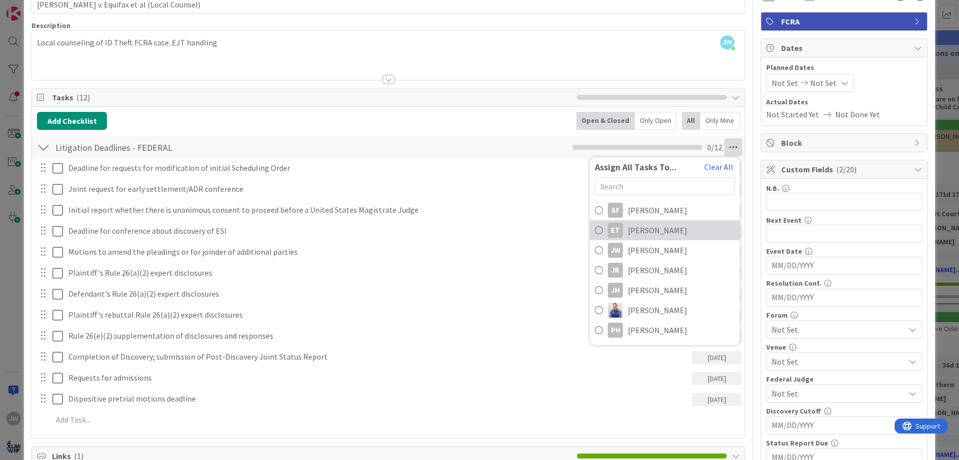
click at [658, 226] on span "[PERSON_NAME]" at bounding box center [657, 230] width 59 height 12
